Goal: Task Accomplishment & Management: Manage account settings

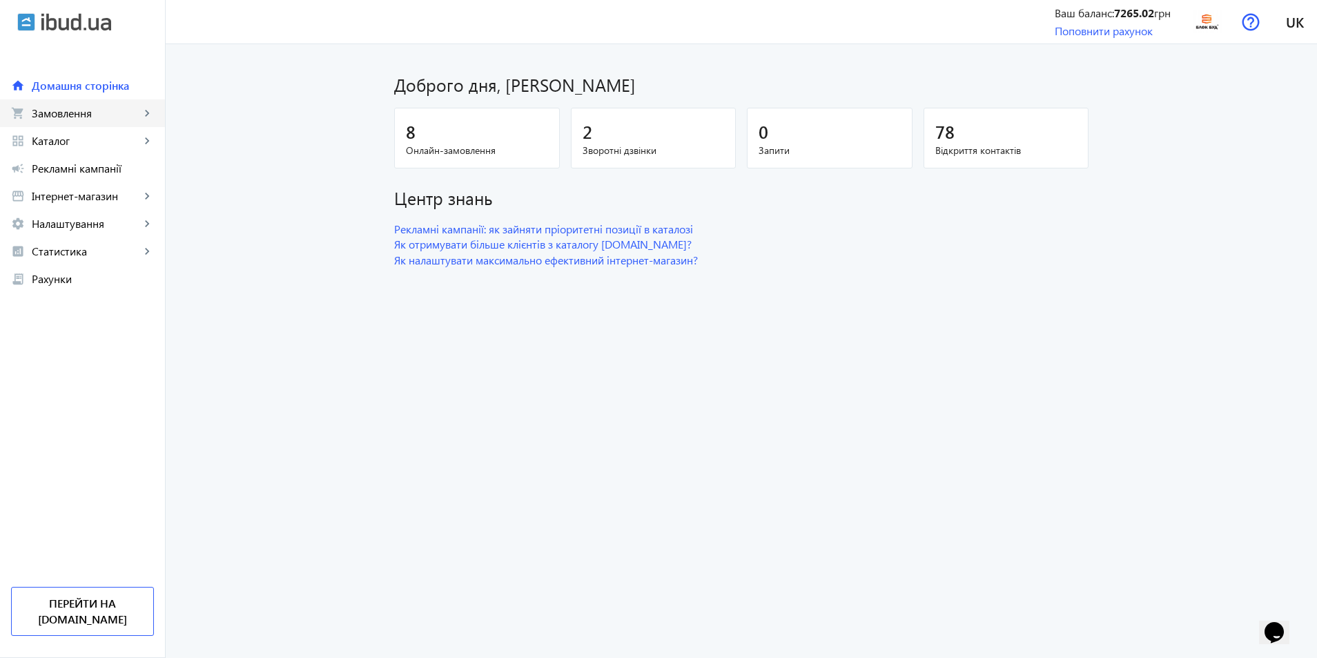
click at [102, 112] on span "Замовлення" at bounding box center [86, 113] width 108 height 14
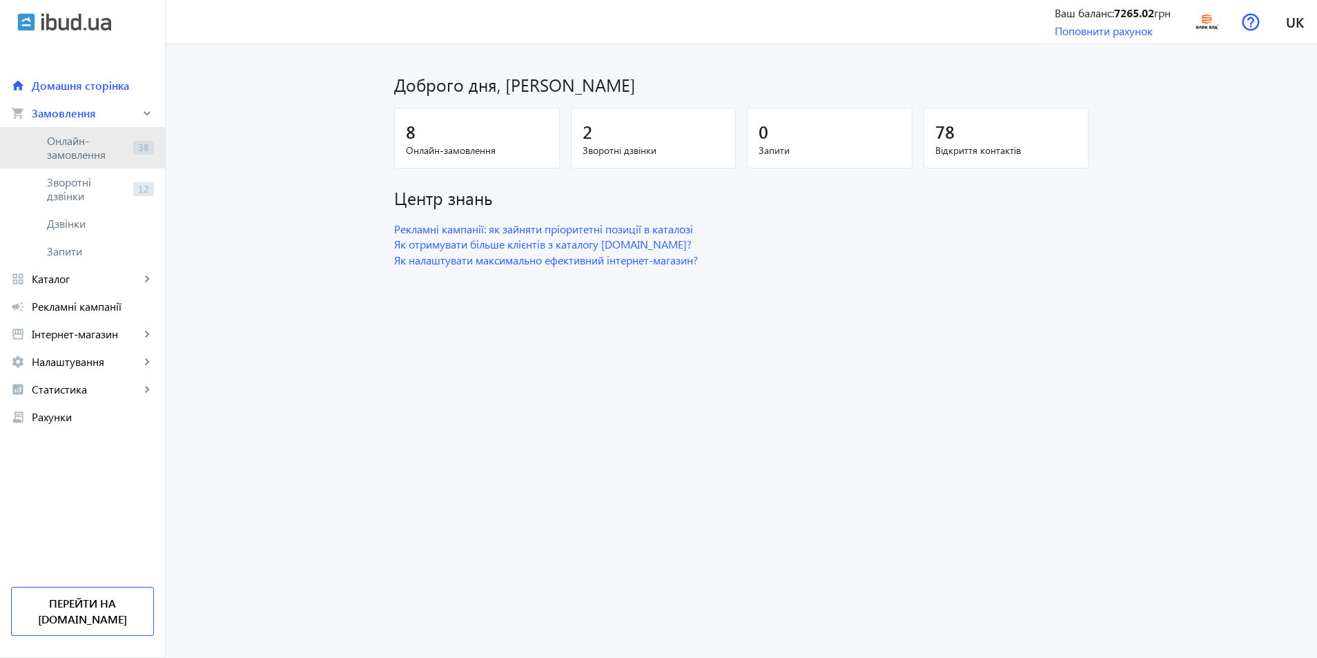
click at [108, 157] on span "Онлайн-замовлення" at bounding box center [87, 148] width 81 height 28
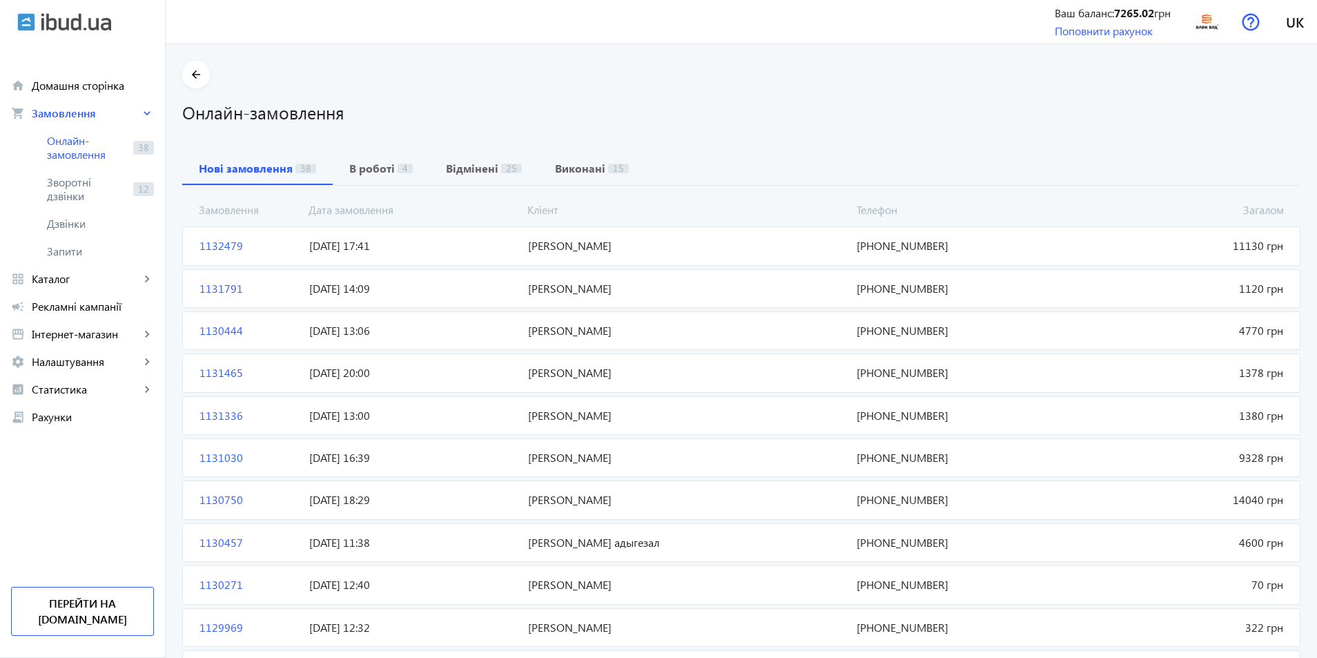
click at [1029, 255] on mat-card "1132479 [PERSON_NAME] 11130 грн [DATE] 17:41 [PHONE_NUMBER]" at bounding box center [741, 245] width 1119 height 39
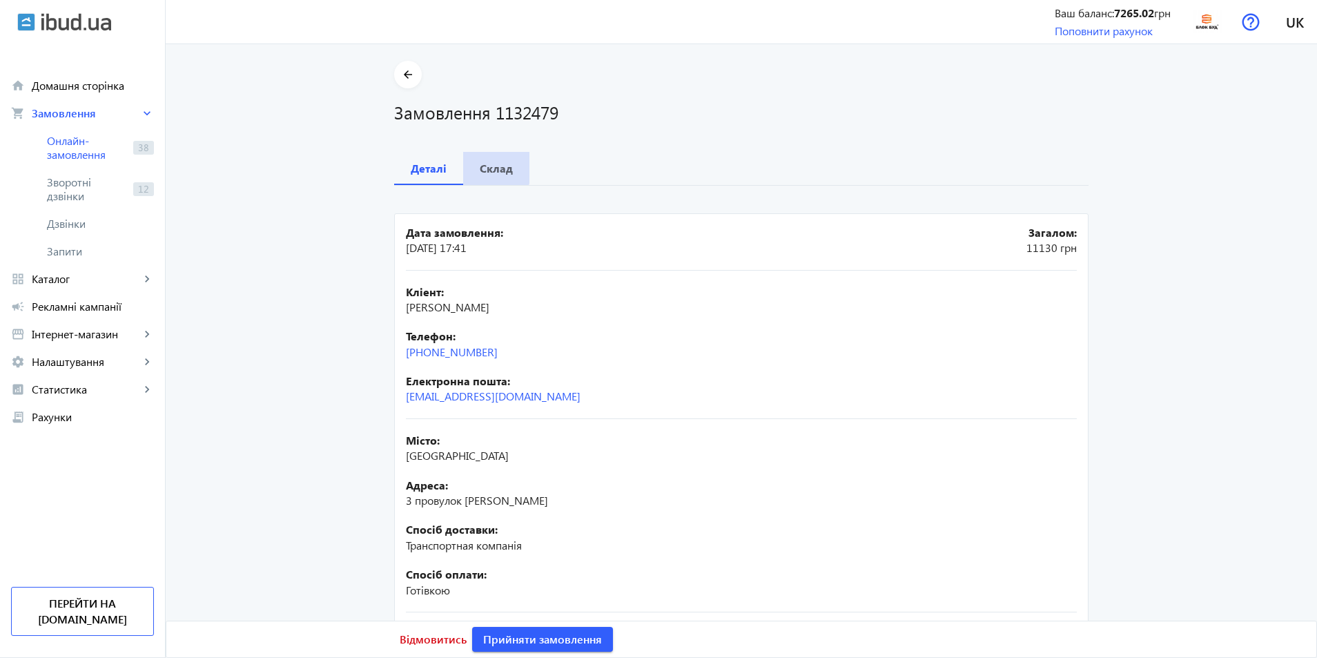
click at [469, 158] on div "Склад" at bounding box center [496, 168] width 66 height 33
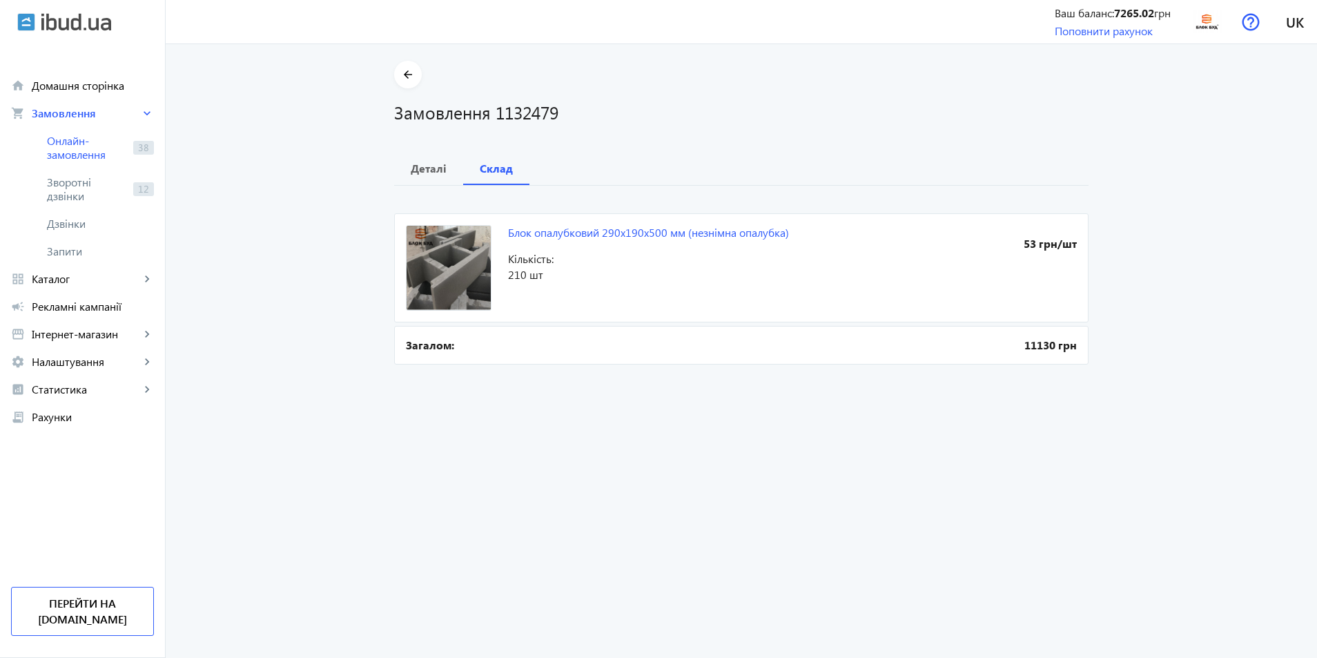
click at [418, 74] on section "arrow_back Замовлення 1132479" at bounding box center [741, 93] width 695 height 64
click at [414, 74] on span at bounding box center [408, 74] width 28 height 33
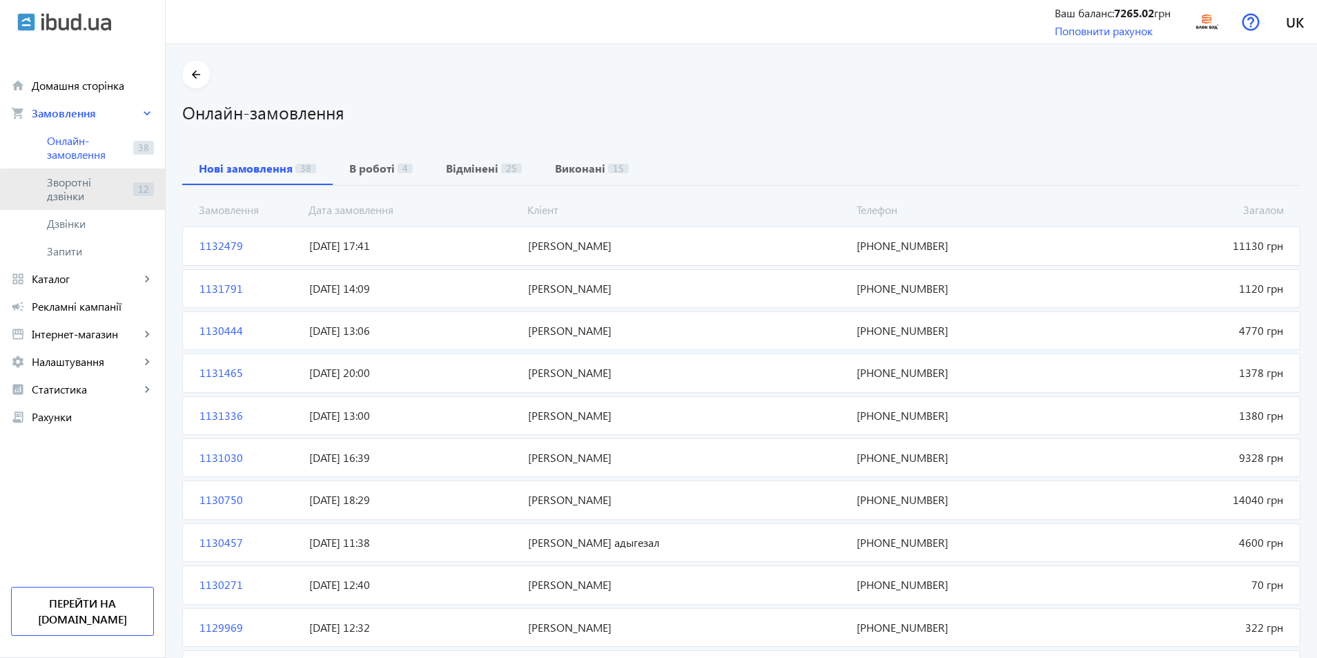
click at [115, 200] on span "Зворотні дзвінки" at bounding box center [87, 189] width 81 height 28
